Goal: Task Accomplishment & Management: Use online tool/utility

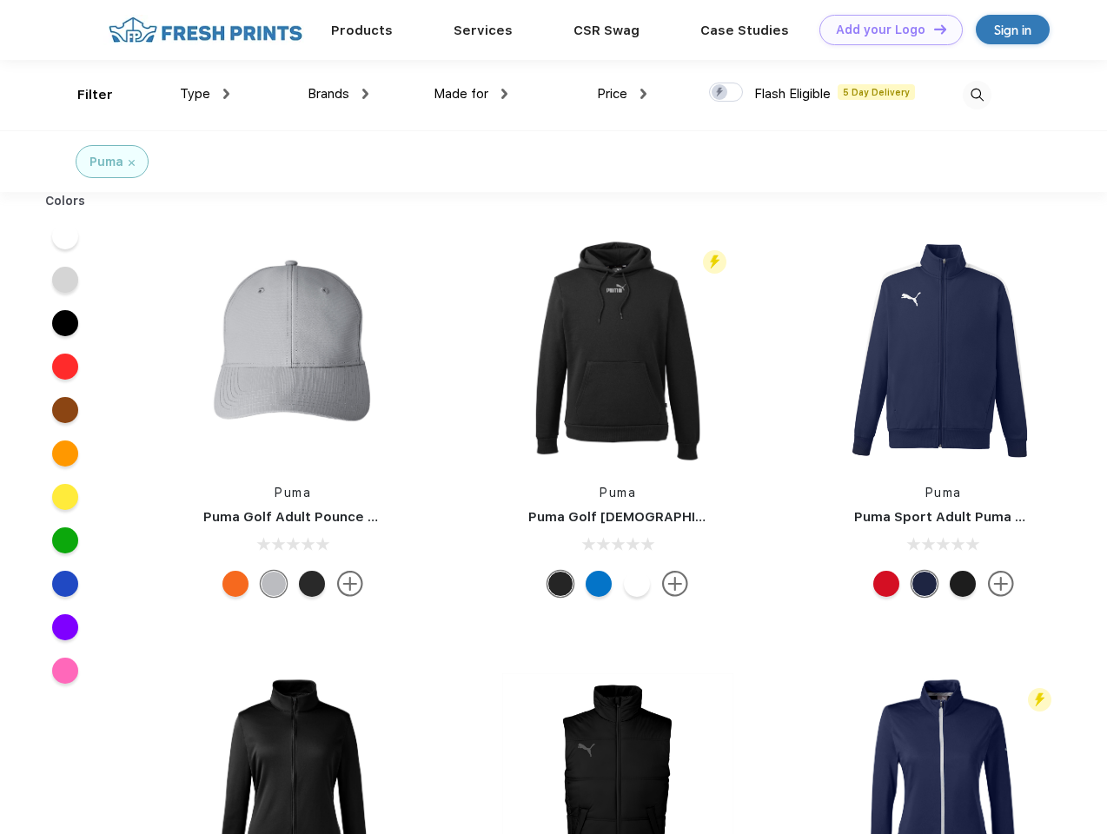
click at [885, 30] on link "Add your Logo Design Tool" at bounding box center [891, 30] width 143 height 30
click at [0, 0] on div "Design Tool" at bounding box center [0, 0] width 0 height 0
click at [933, 29] on link "Add your Logo Design Tool" at bounding box center [891, 30] width 143 height 30
click at [83, 95] on div "Filter" at bounding box center [95, 95] width 36 height 20
click at [205, 94] on span "Type" at bounding box center [195, 94] width 30 height 16
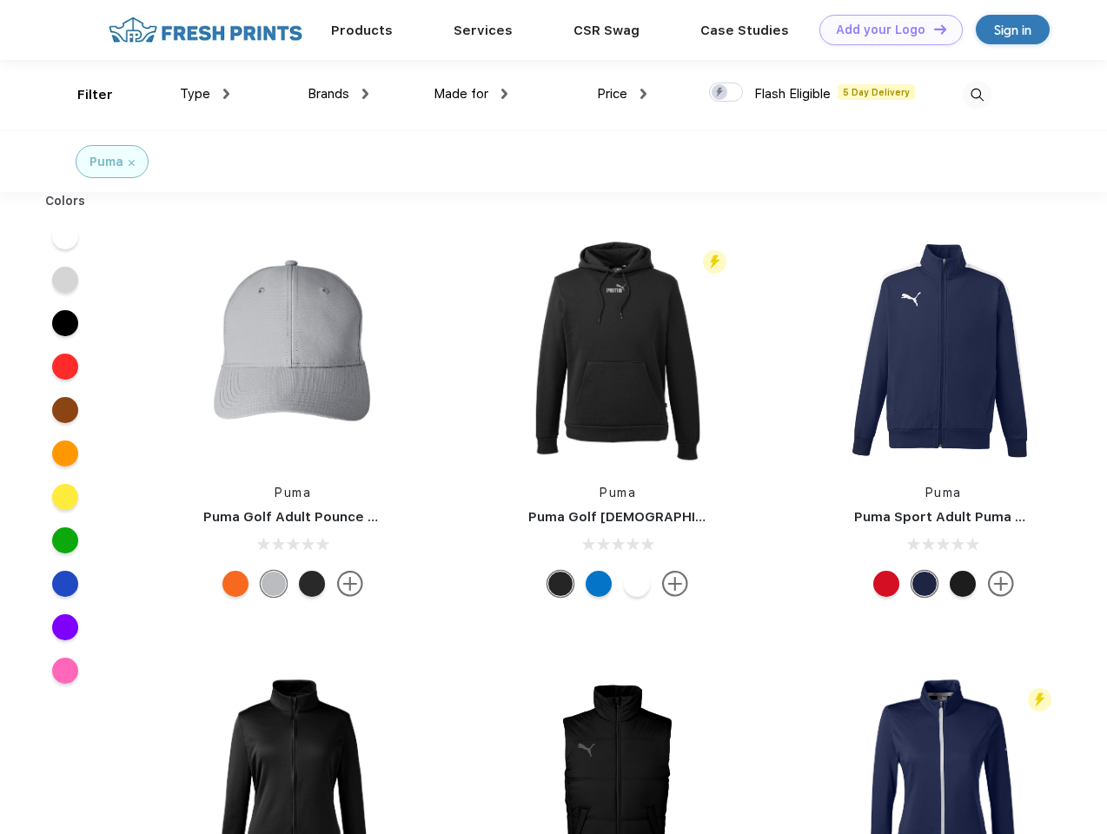
click at [338, 94] on span "Brands" at bounding box center [329, 94] width 42 height 16
click at [471, 94] on span "Made for" at bounding box center [461, 94] width 55 height 16
click at [622, 94] on span "Price" at bounding box center [612, 94] width 30 height 16
click at [727, 93] on div at bounding box center [726, 92] width 34 height 19
click at [721, 93] on input "checkbox" at bounding box center [714, 87] width 11 height 11
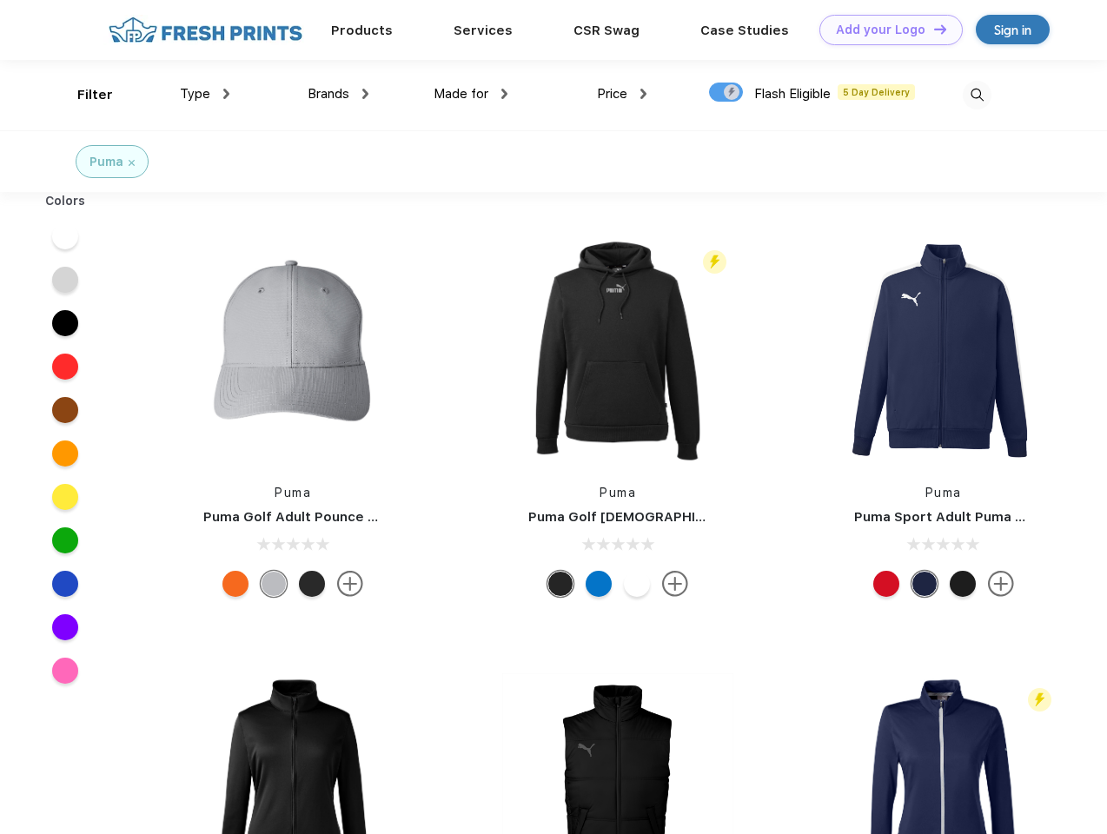
click at [977, 95] on img at bounding box center [977, 95] width 29 height 29
